Goal: Task Accomplishment & Management: Use online tool/utility

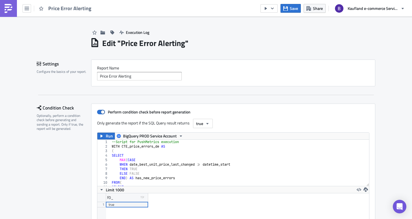
scroll to position [65, 347]
click at [4, 15] on link at bounding box center [8, 8] width 17 height 17
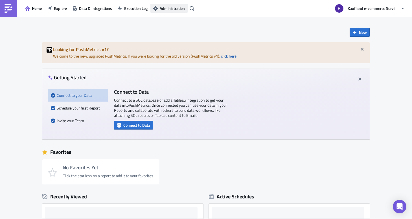
click at [174, 11] on button "Administration" at bounding box center [168, 8] width 37 height 9
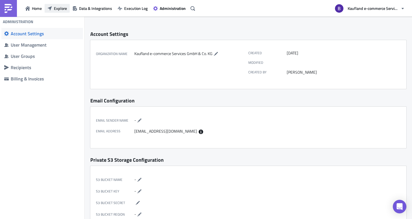
click at [60, 11] on button "Explore" at bounding box center [57, 8] width 25 height 9
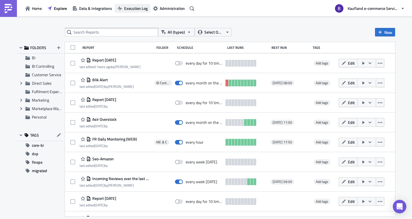
click at [134, 11] on span "Execution Log" at bounding box center [135, 8] width 23 height 6
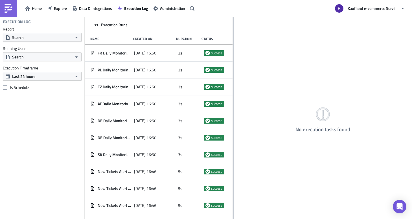
drag, startPoint x: 150, startPoint y: 30, endPoint x: 233, endPoint y: 28, distance: 82.3
click at [233, 28] on div at bounding box center [233, 118] width 1 height 203
click at [141, 11] on span "Execution Log" at bounding box center [136, 8] width 24 height 6
click at [90, 10] on span "Data & Integrations" at bounding box center [95, 8] width 33 height 6
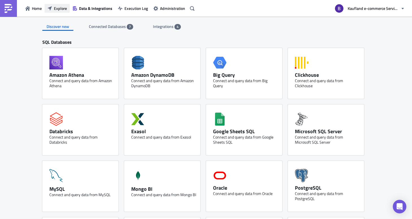
click at [66, 9] on span "Explore" at bounding box center [60, 8] width 13 height 6
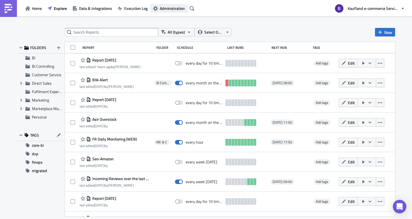
click at [182, 8] on span "Administration" at bounding box center [172, 8] width 25 height 6
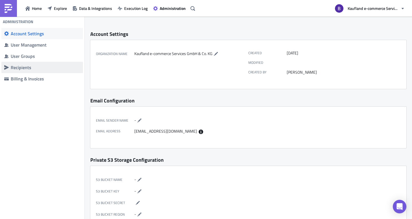
click at [31, 63] on span "Recipients" at bounding box center [41, 67] width 81 height 11
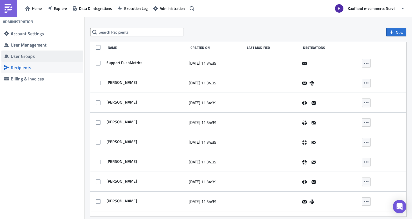
click at [37, 56] on div "User Groups" at bounding box center [45, 56] width 69 height 6
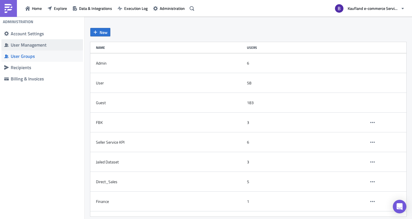
click at [42, 46] on div "User Management" at bounding box center [45, 45] width 69 height 6
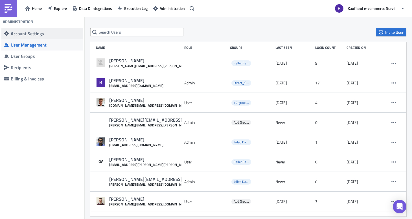
click at [44, 37] on span "Account Settings" at bounding box center [41, 33] width 81 height 11
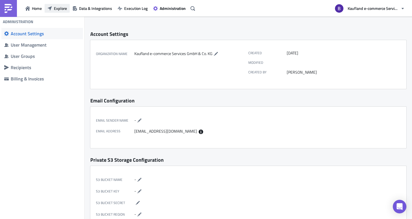
click at [55, 10] on span "Explore" at bounding box center [60, 8] width 13 height 6
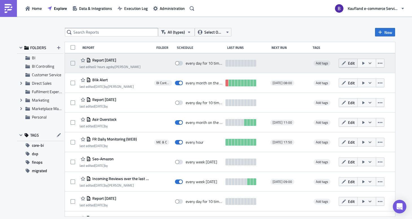
click at [341, 65] on icon "button" at bounding box center [343, 63] width 5 height 5
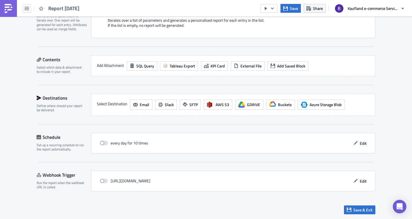
scroll to position [145, 0]
click at [13, 10] on link at bounding box center [8, 8] width 17 height 17
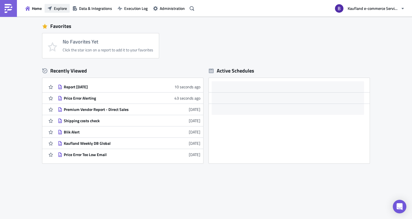
click at [51, 7] on icon "button" at bounding box center [49, 8] width 5 height 5
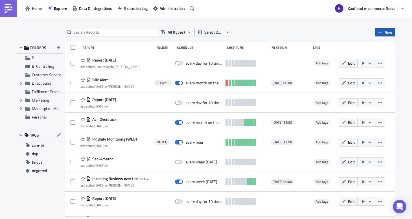
click at [390, 32] on span "New" at bounding box center [388, 32] width 8 height 6
click at [366, 47] on div "Report" at bounding box center [372, 46] width 37 height 6
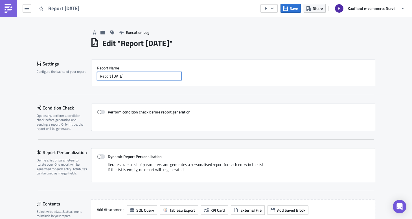
drag, startPoint x: 148, startPoint y: 79, endPoint x: 98, endPoint y: 77, distance: 49.9
click at [98, 77] on input "Report [DATE]" at bounding box center [139, 76] width 85 height 8
type input "Test GDRive"
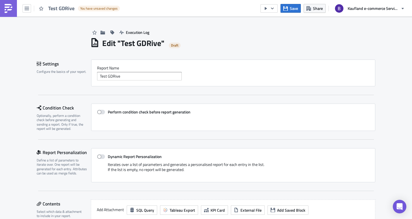
click at [261, 82] on div "Report Nam﻿e Test GDRive" at bounding box center [233, 72] width 284 height 27
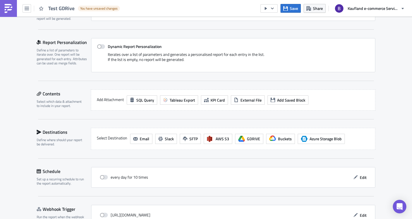
scroll to position [57, 0]
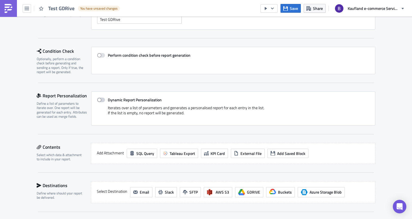
click at [101, 100] on span at bounding box center [101, 100] width 8 height 5
click at [101, 100] on input "Dynamic Report Personalization" at bounding box center [100, 100] width 4 height 4
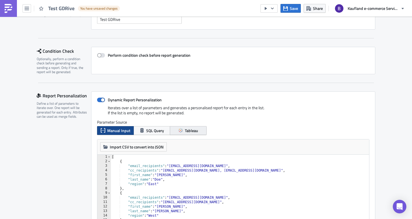
click at [197, 132] on button "Tableau" at bounding box center [188, 130] width 37 height 9
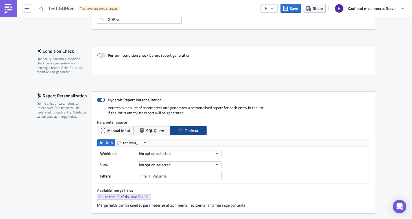
click at [98, 101] on span at bounding box center [101, 100] width 8 height 5
click at [98, 101] on input "Dynamic Report Personalization" at bounding box center [100, 100] width 4 height 4
checkbox input "false"
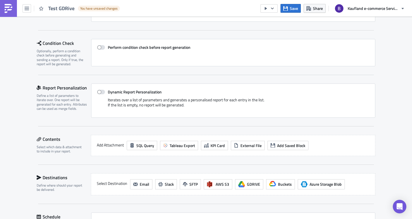
scroll to position [106, 0]
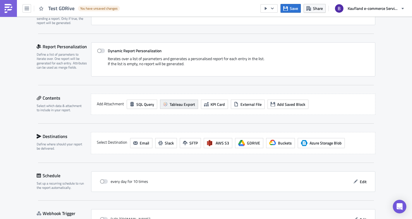
click at [173, 105] on span "Tableau Export" at bounding box center [181, 104] width 25 height 6
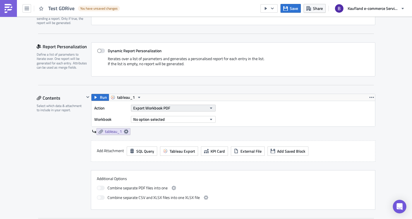
click at [160, 105] on span "Export Workbook PDF" at bounding box center [151, 108] width 37 height 6
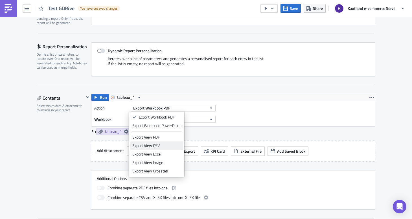
click at [162, 147] on div "Export View CSV" at bounding box center [156, 146] width 48 height 6
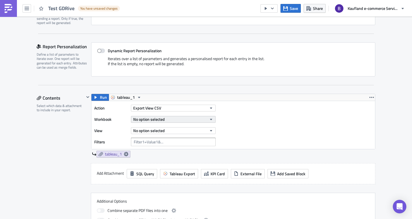
click at [171, 120] on button "No option selected" at bounding box center [173, 119] width 85 height 7
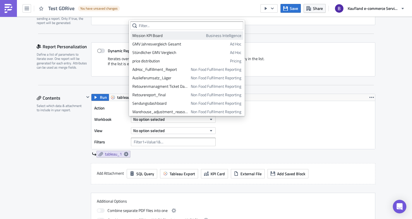
click at [167, 37] on div "Mission KPI Board" at bounding box center [168, 36] width 72 height 6
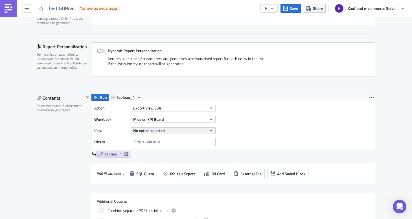
click at [155, 133] on span "No option selected" at bounding box center [149, 130] width 32 height 6
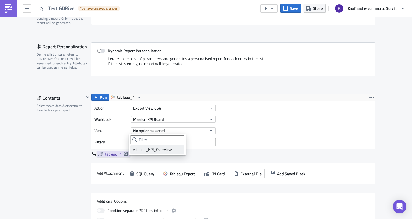
click at [152, 149] on div "Mission_KPI_Overview" at bounding box center [157, 150] width 50 height 6
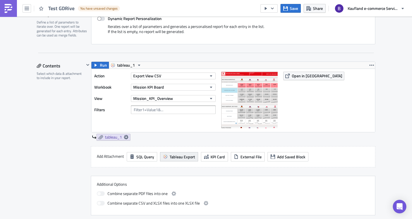
scroll to position [152, 0]
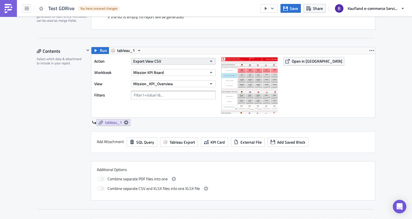
click at [168, 62] on button "Export View CSV" at bounding box center [173, 61] width 85 height 7
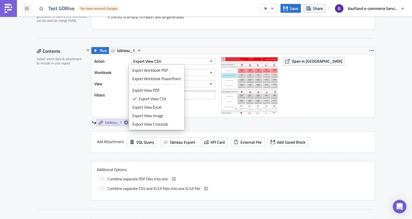
click at [290, 156] on div "Run tableau_1 Action Export View CSV Workbook Mission KPI Board View Mission_KP…" at bounding box center [229, 124] width 291 height 154
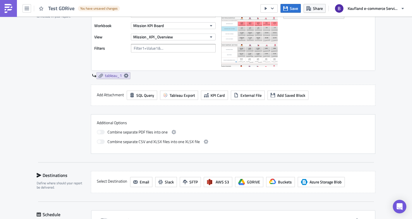
scroll to position [200, 0]
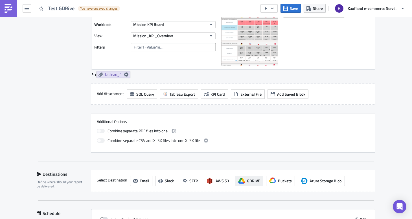
click at [253, 184] on span "GDRIVE" at bounding box center [253, 181] width 13 height 6
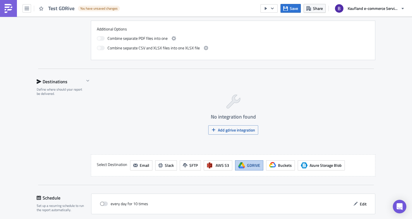
scroll to position [300, 0]
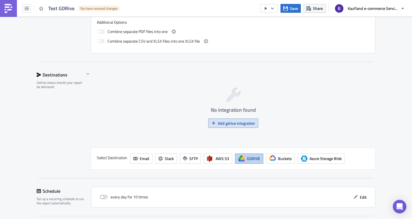
click at [231, 124] on span "Add gdrive integration" at bounding box center [236, 123] width 37 height 6
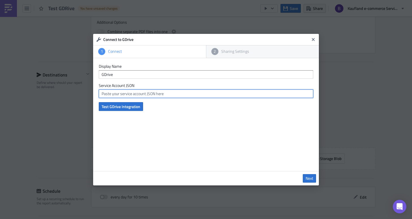
click at [134, 94] on input "text" at bounding box center [206, 93] width 214 height 8
drag, startPoint x: 135, startPoint y: 85, endPoint x: 99, endPoint y: 85, distance: 36.1
click at [99, 85] on label "Service Account JSON" at bounding box center [206, 85] width 214 height 5
copy label "Service Account JSON"
